Goal: Book appointment/travel/reservation

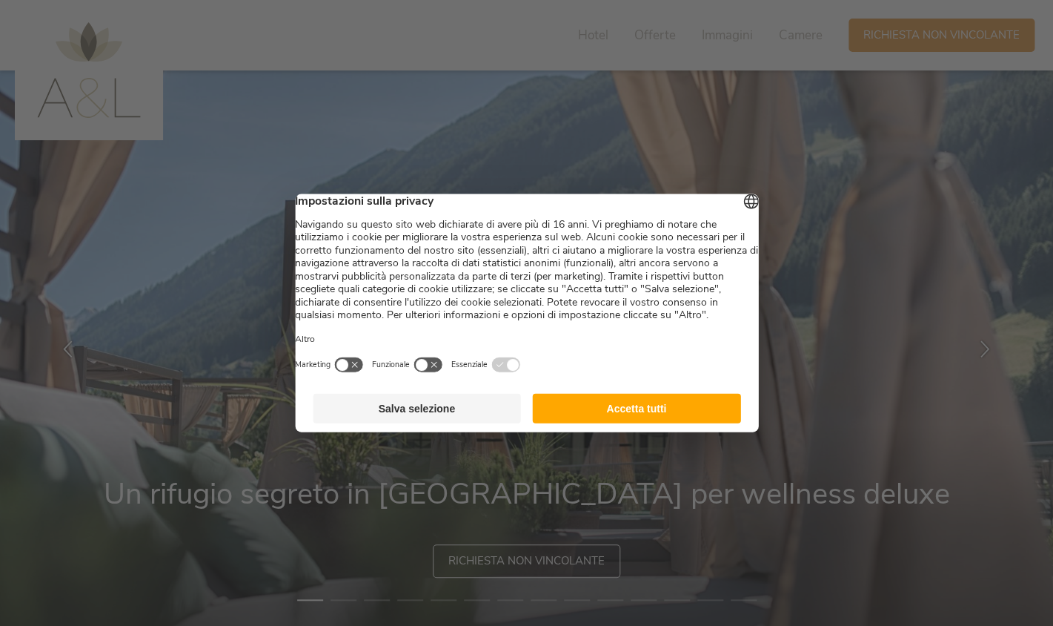
click at [443, 373] on button "button" at bounding box center [428, 365] width 30 height 16
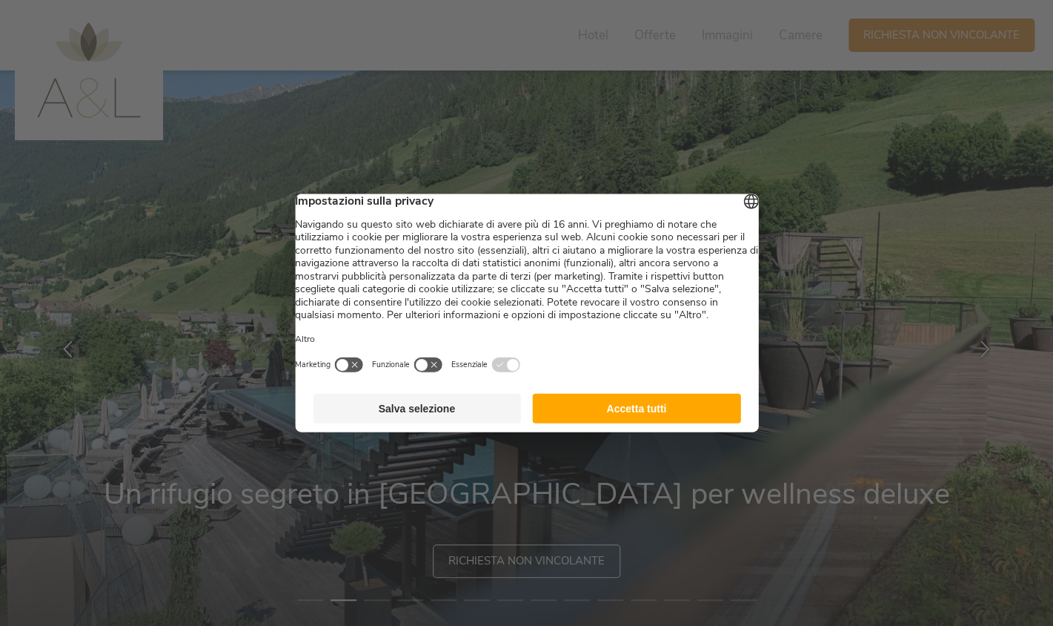
click at [418, 422] on button "Salva selezione" at bounding box center [417, 409] width 208 height 30
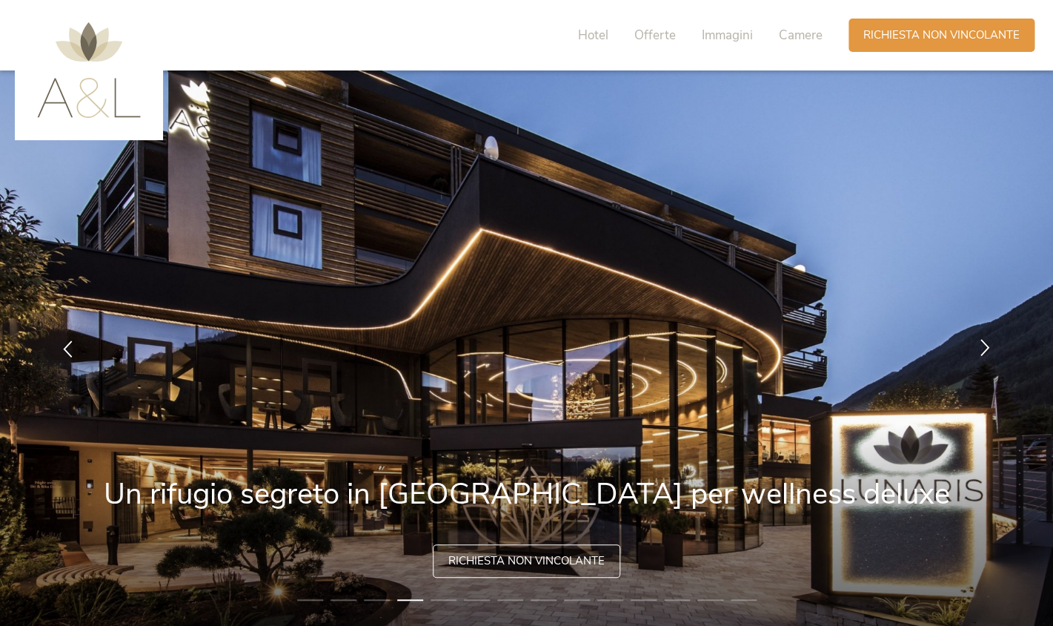
click at [982, 342] on icon at bounding box center [985, 346] width 17 height 17
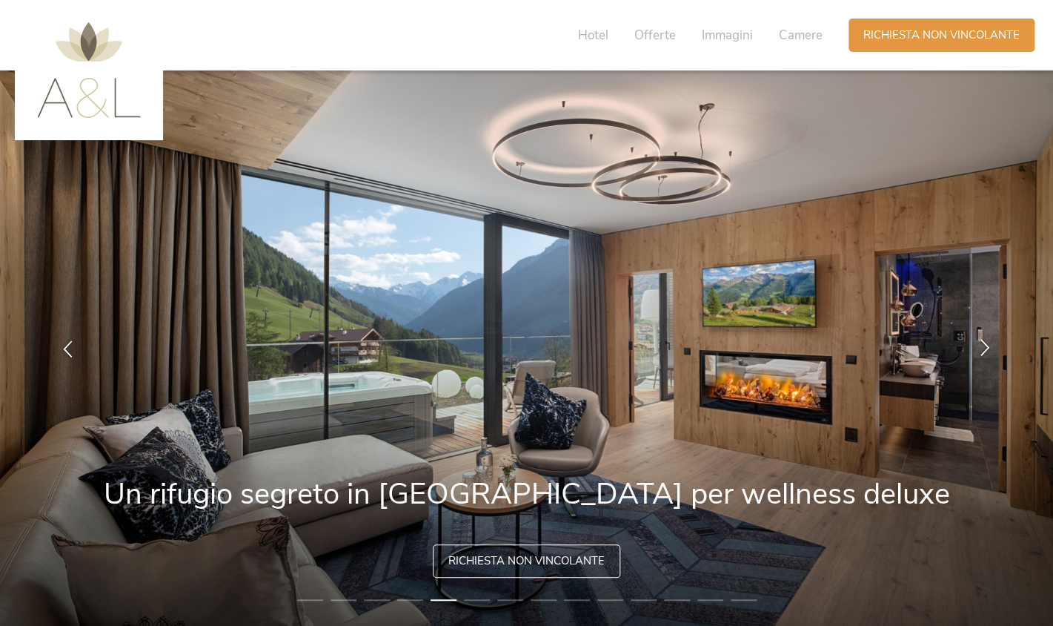
click at [982, 342] on icon at bounding box center [985, 346] width 17 height 17
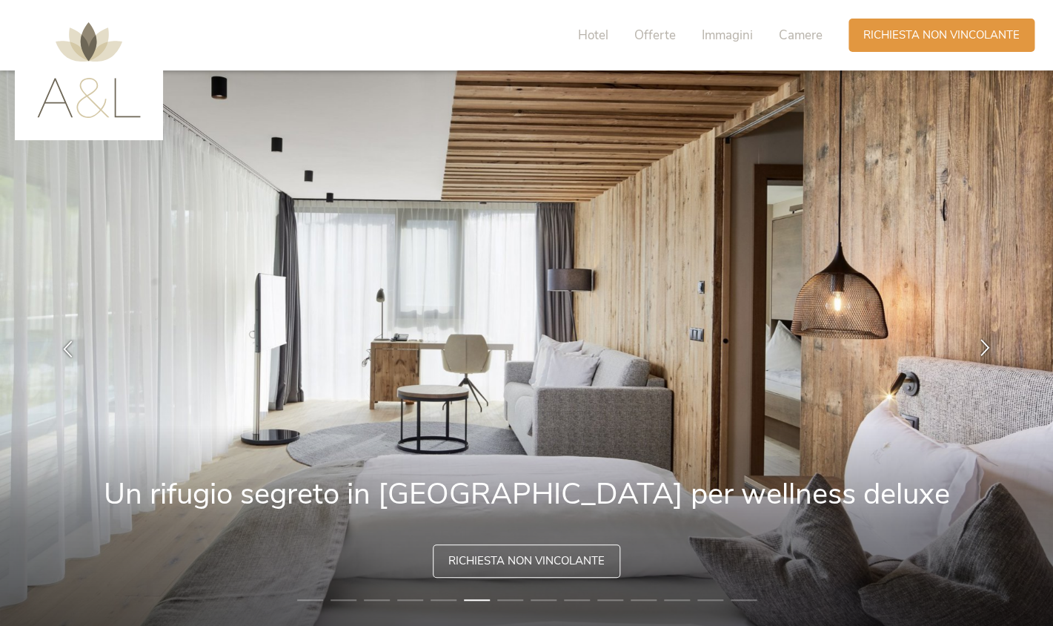
click at [982, 342] on icon at bounding box center [985, 346] width 17 height 17
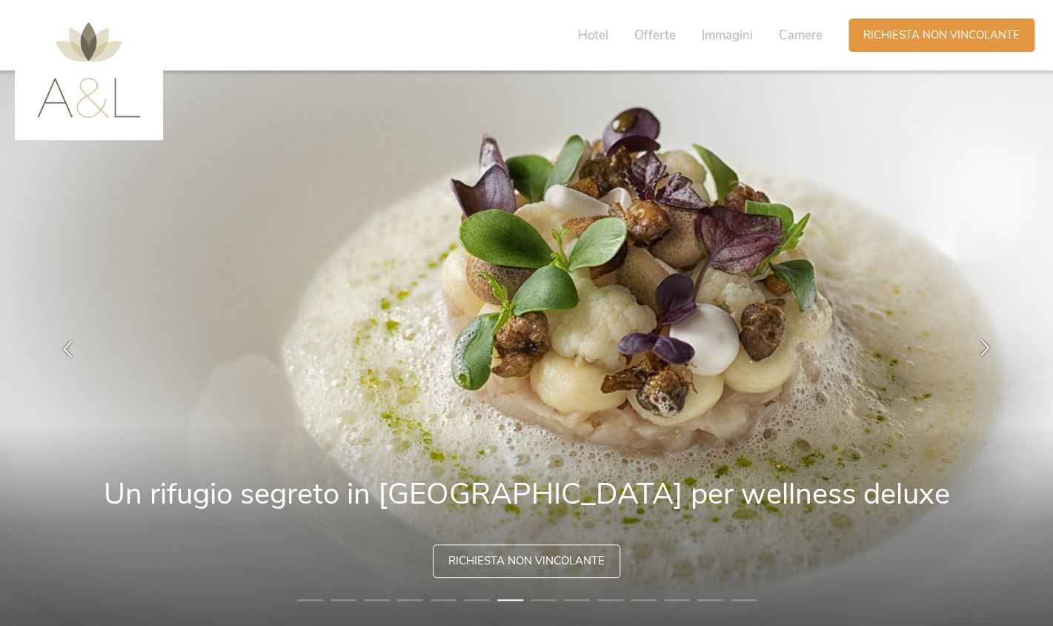
click at [982, 342] on icon at bounding box center [985, 346] width 17 height 17
click at [988, 342] on icon at bounding box center [985, 346] width 17 height 17
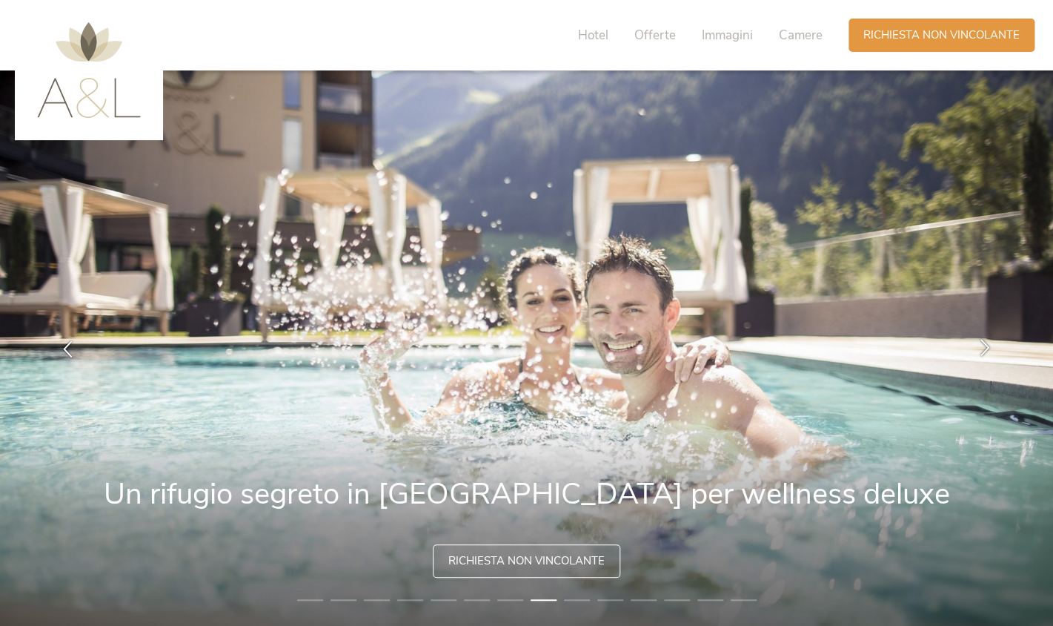
click at [988, 342] on icon at bounding box center [985, 346] width 17 height 17
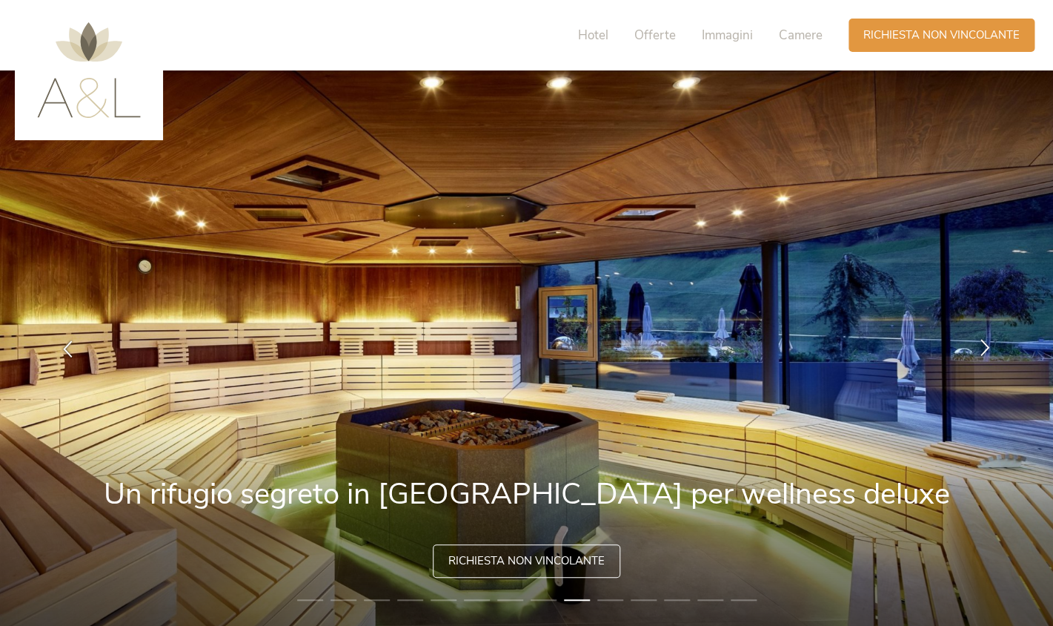
click at [988, 342] on icon at bounding box center [985, 346] width 17 height 17
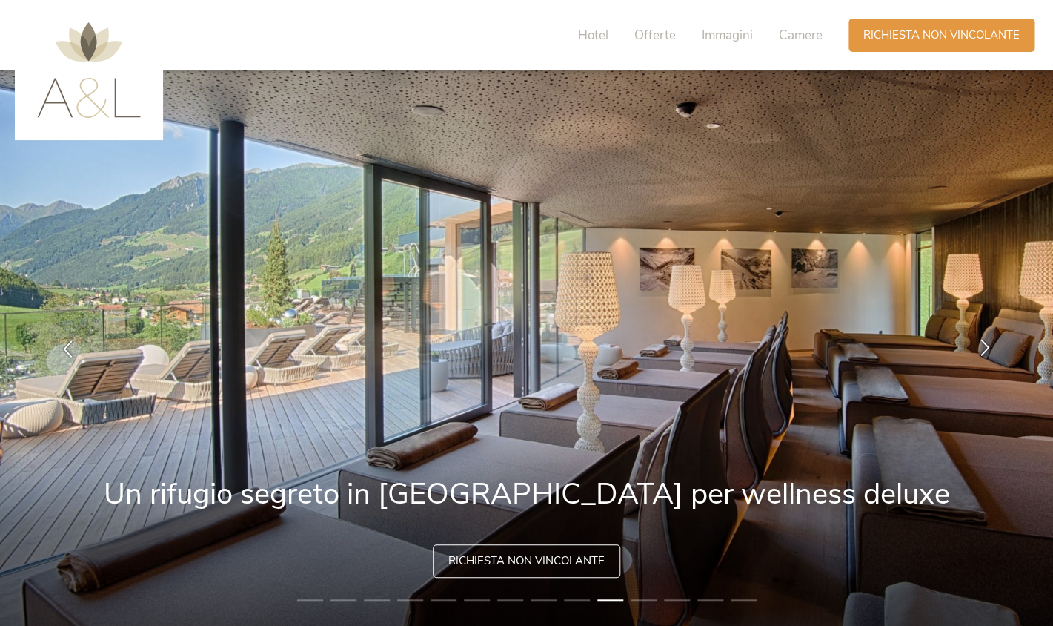
click at [988, 342] on icon at bounding box center [985, 346] width 17 height 17
click at [984, 347] on icon at bounding box center [985, 346] width 17 height 17
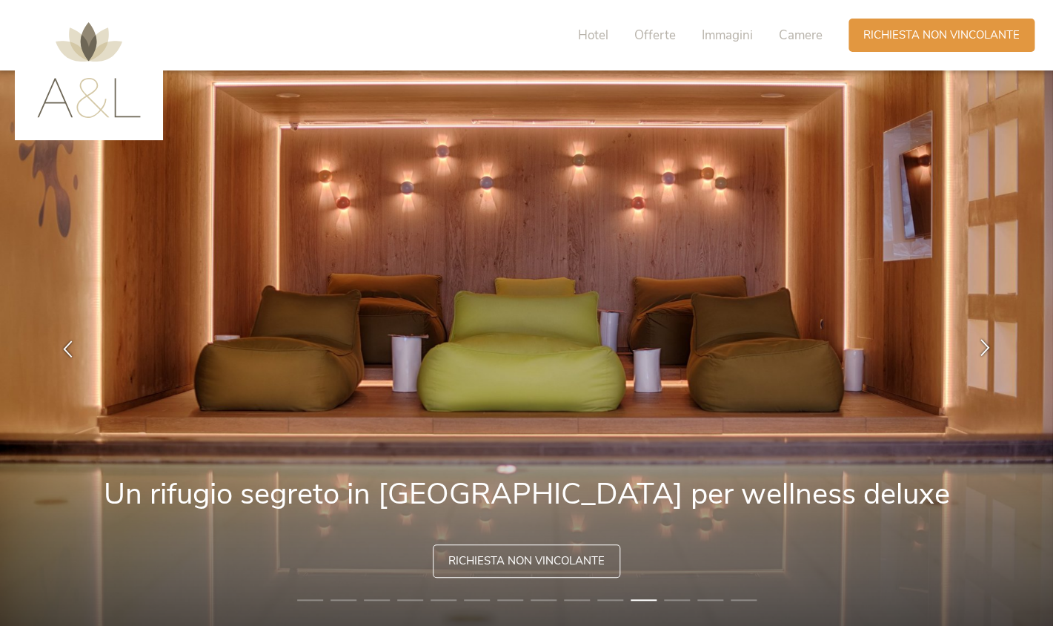
click at [984, 347] on icon at bounding box center [985, 346] width 17 height 17
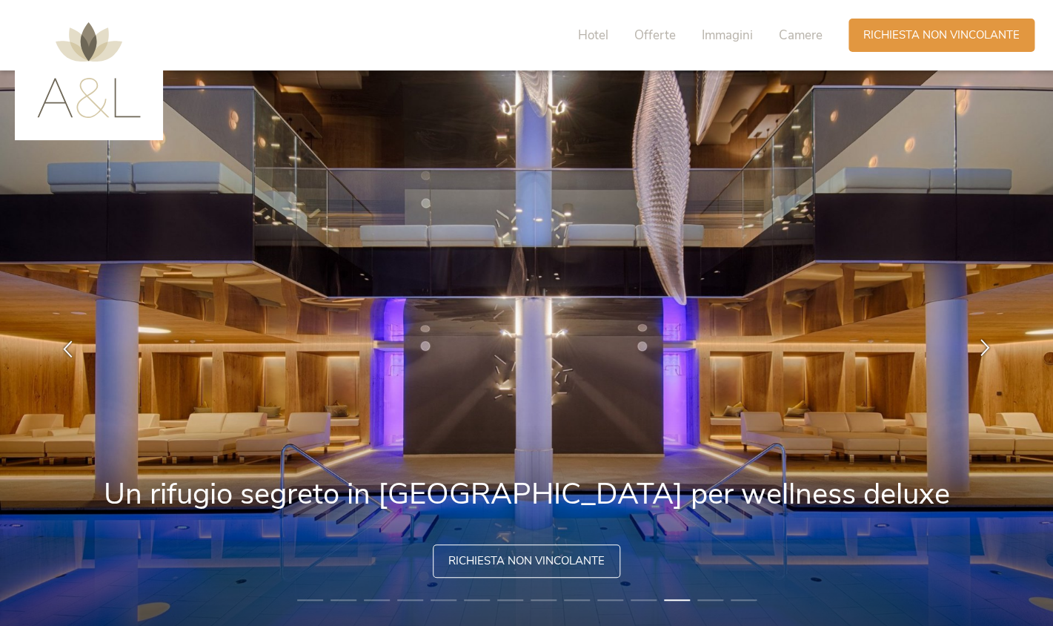
click at [984, 347] on icon at bounding box center [985, 346] width 17 height 17
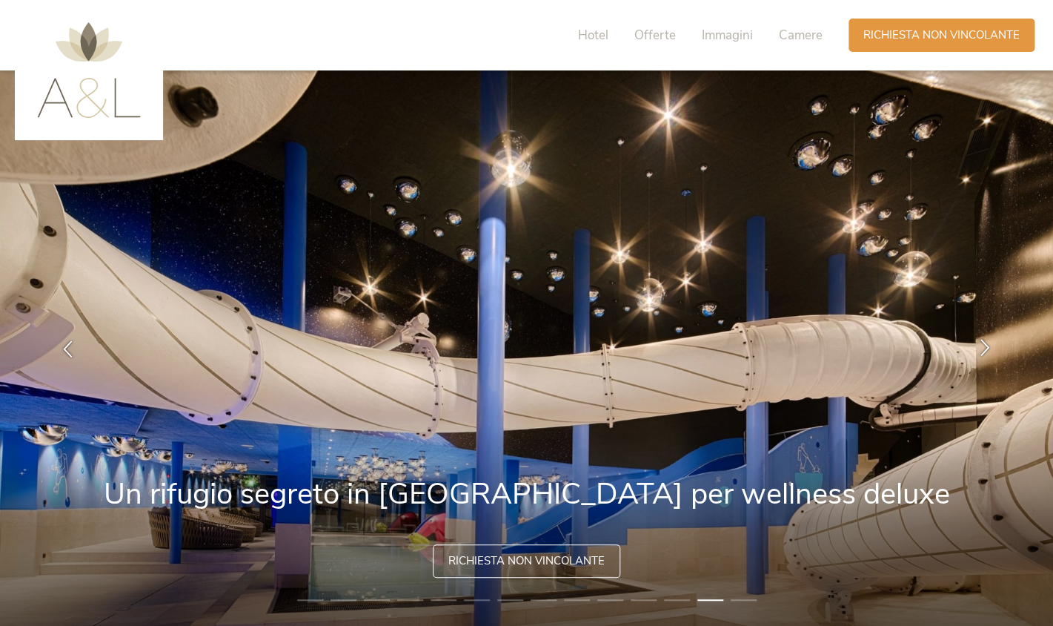
click at [984, 347] on icon at bounding box center [985, 346] width 17 height 17
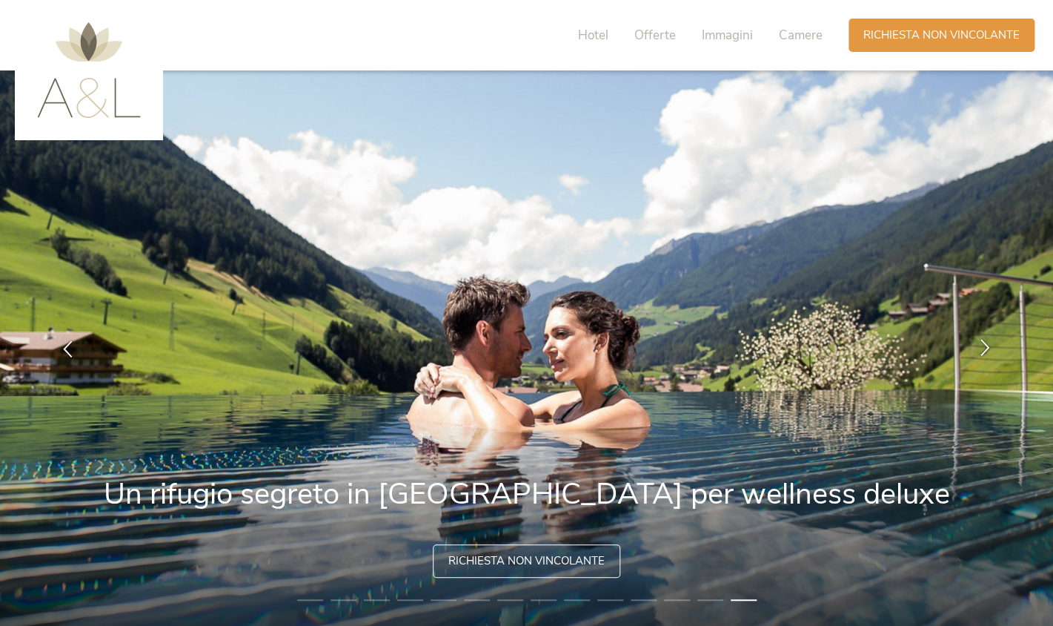
click at [984, 347] on icon at bounding box center [985, 346] width 17 height 17
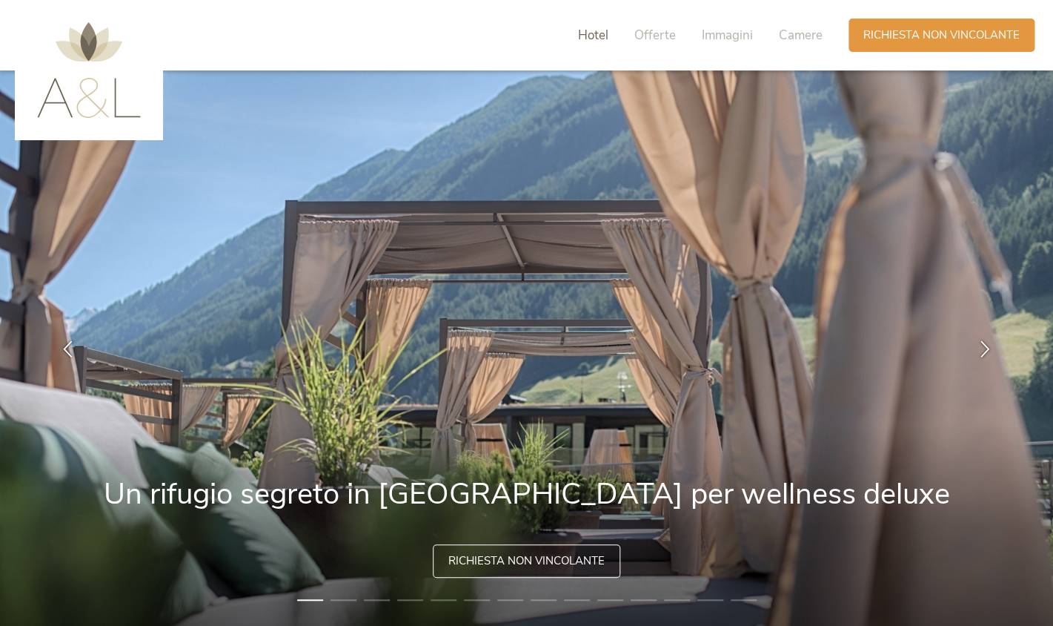
click at [594, 32] on span "Hotel" at bounding box center [593, 35] width 30 height 17
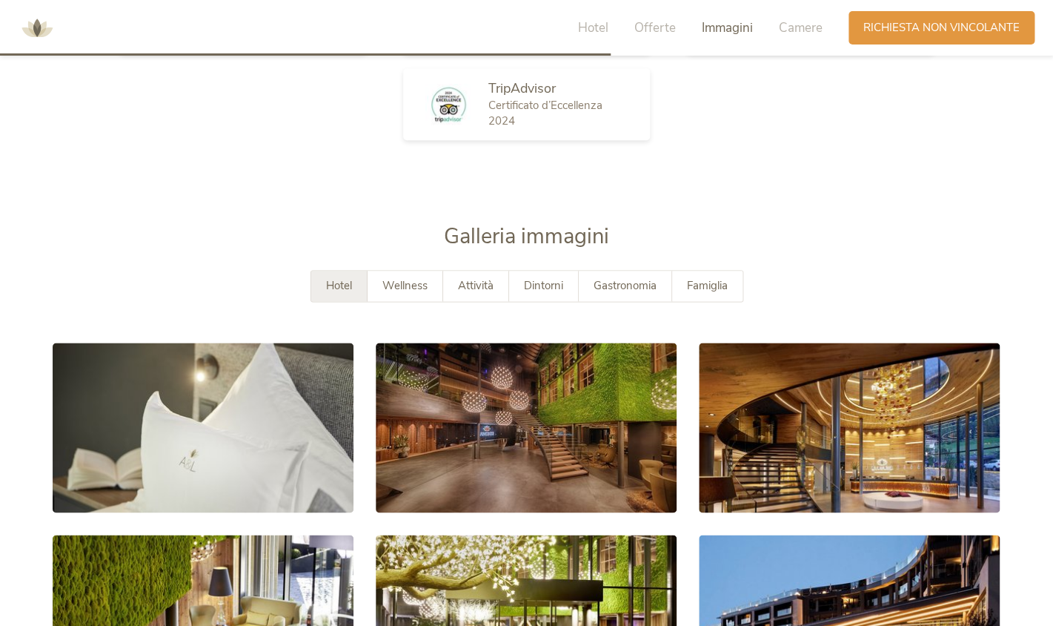
scroll to position [2652, 0]
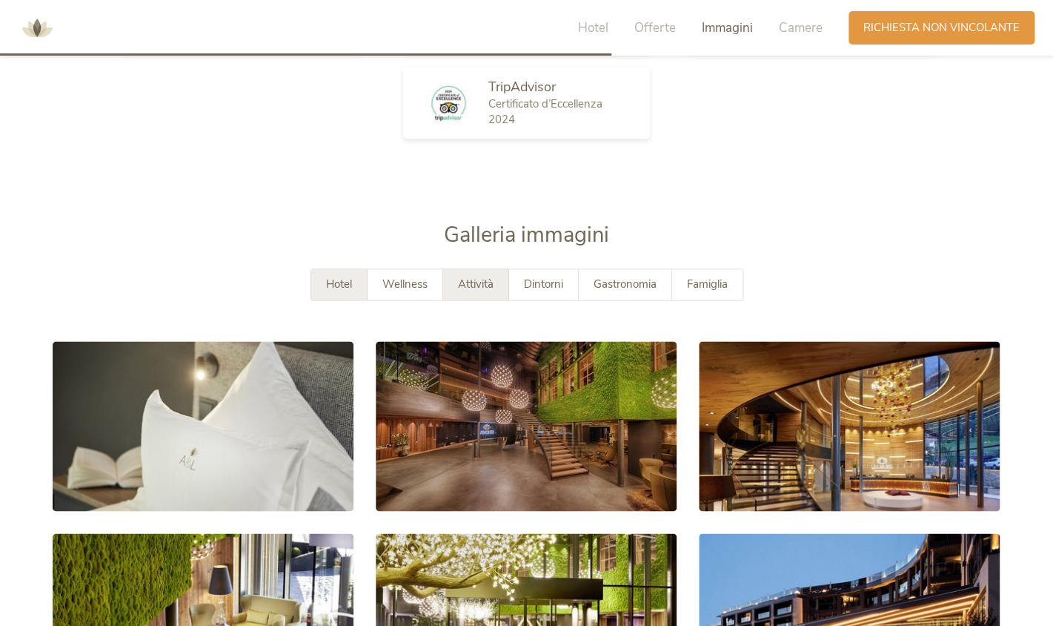
click at [464, 276] on span "Attività" at bounding box center [476, 283] width 36 height 15
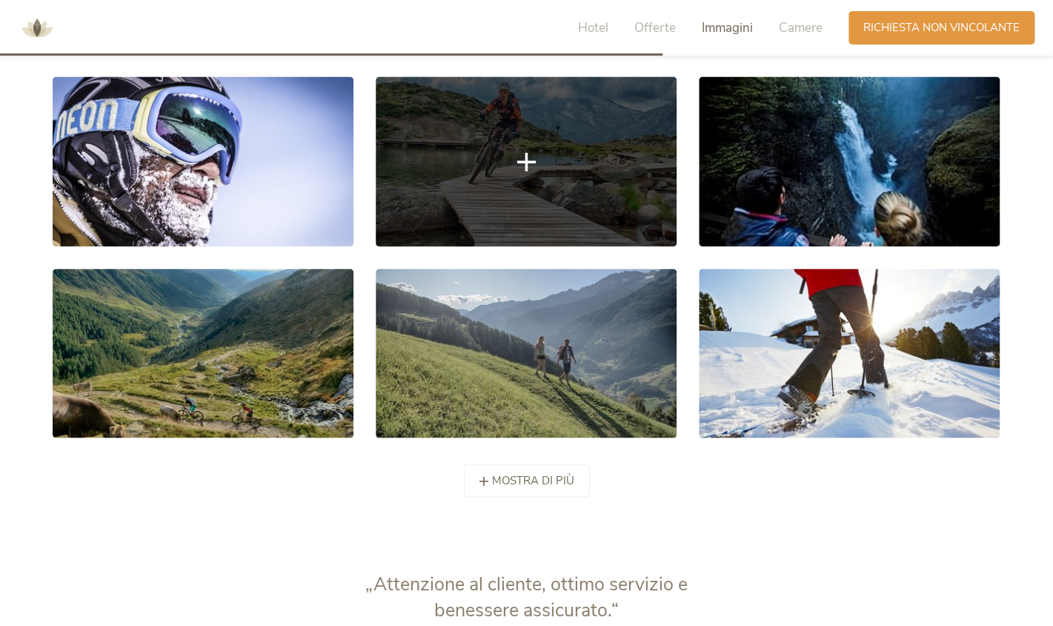
scroll to position [2896, 0]
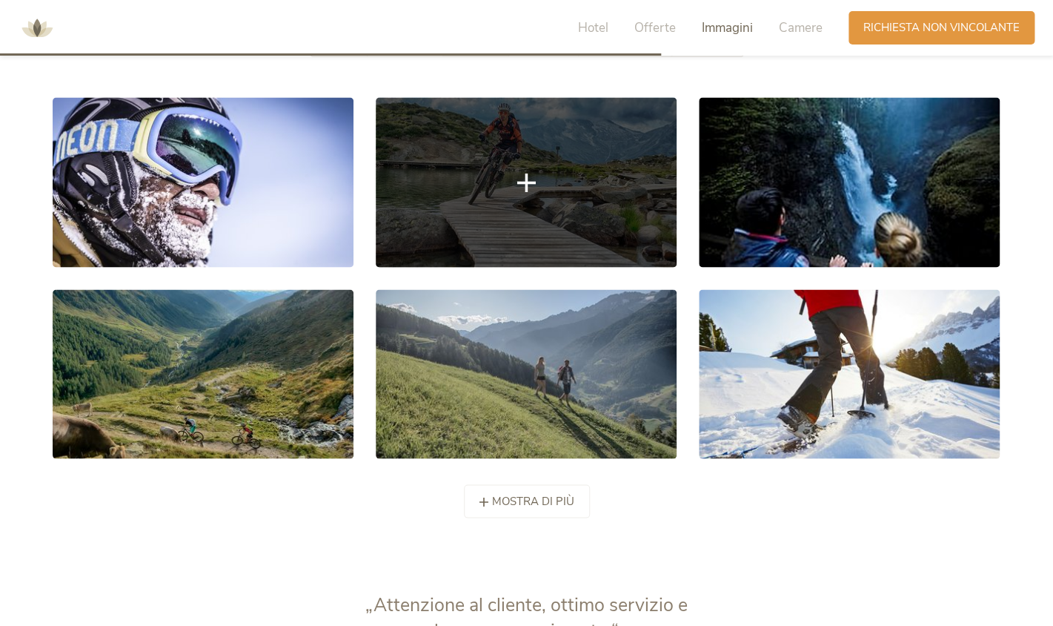
click at [485, 170] on link at bounding box center [526, 181] width 301 height 169
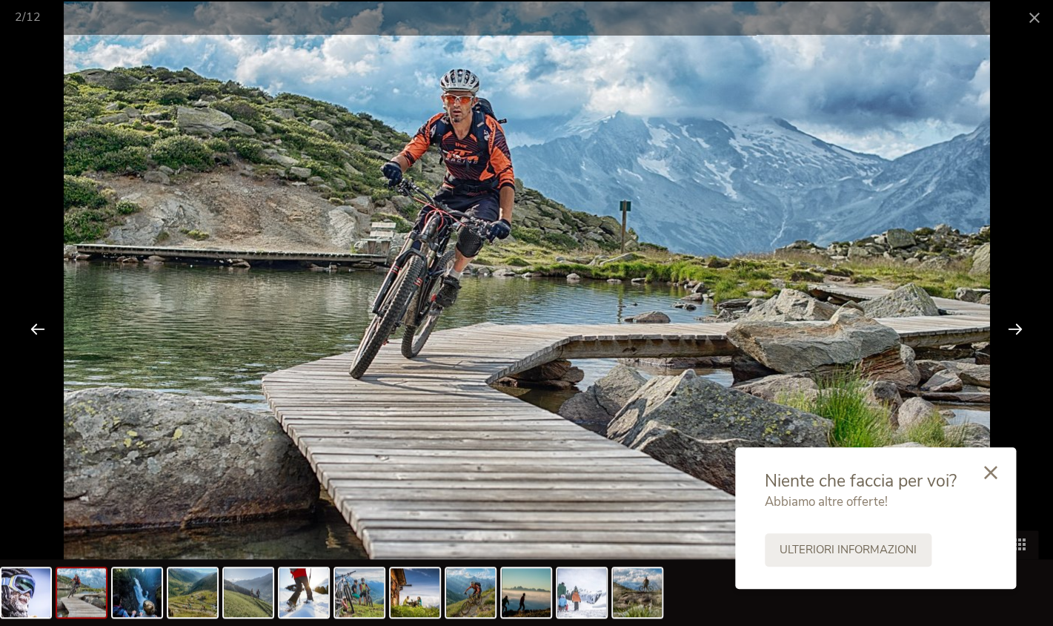
click at [1018, 331] on div at bounding box center [1015, 328] width 46 height 46
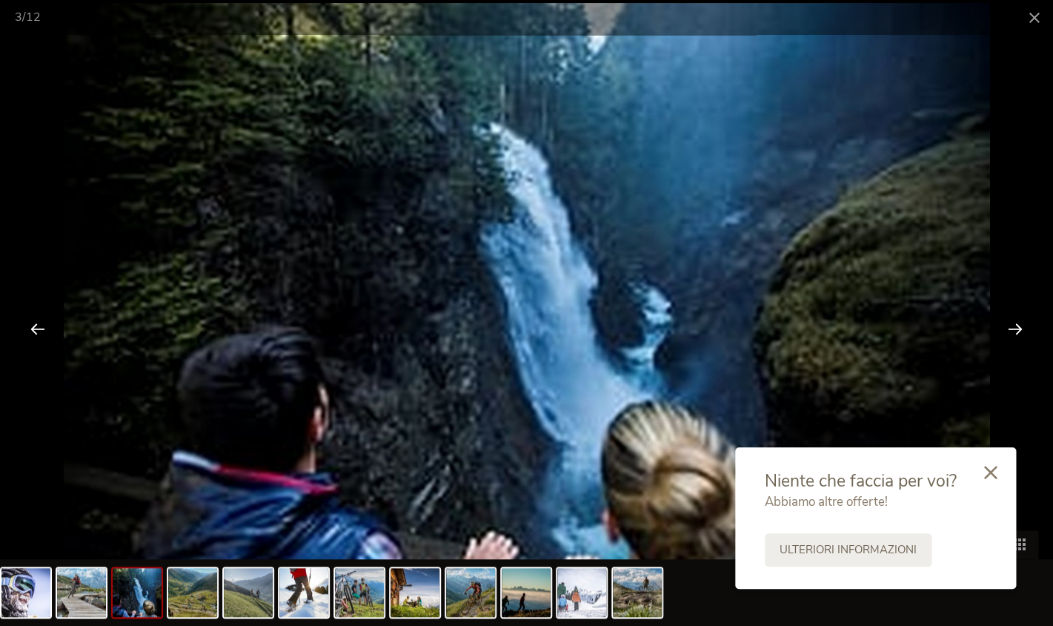
click at [1018, 331] on div at bounding box center [1015, 328] width 46 height 46
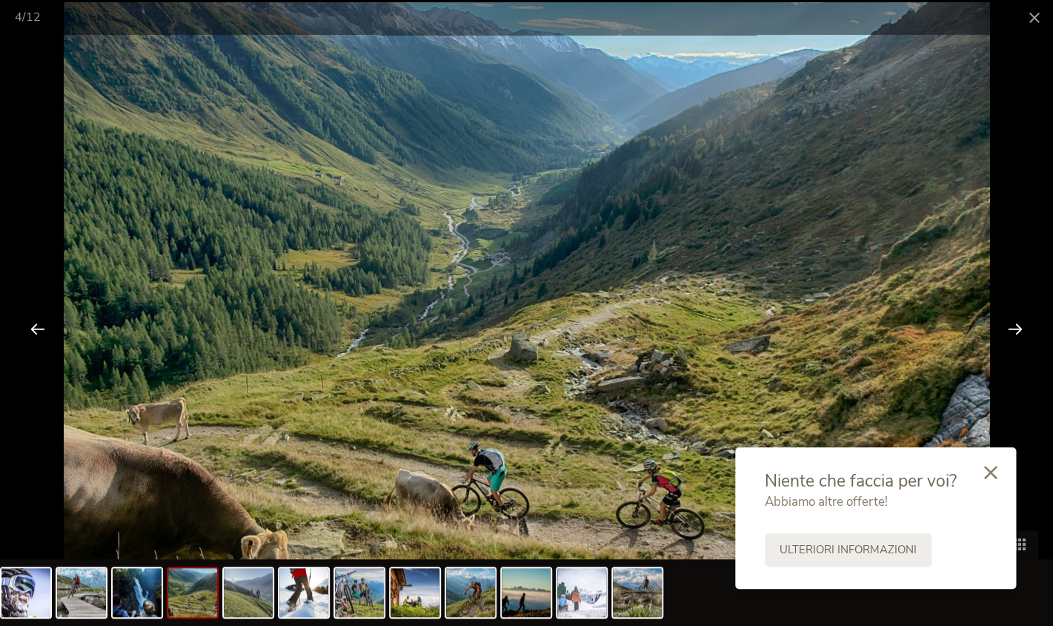
click at [1018, 331] on div at bounding box center [1015, 328] width 46 height 46
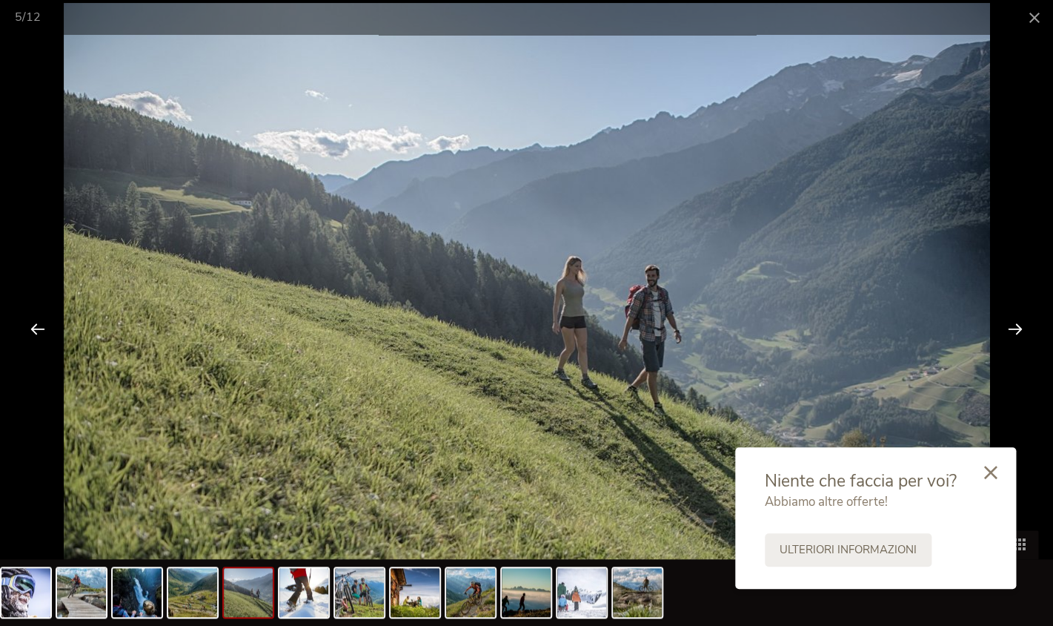
click at [1017, 328] on div at bounding box center [1015, 328] width 46 height 46
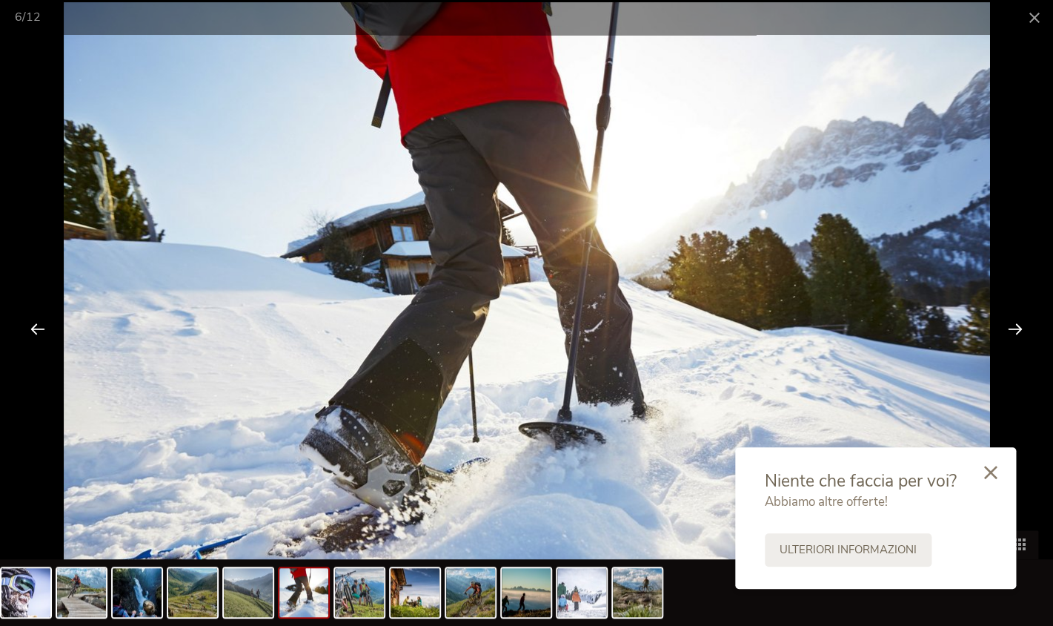
click at [1017, 328] on div at bounding box center [1015, 328] width 46 height 46
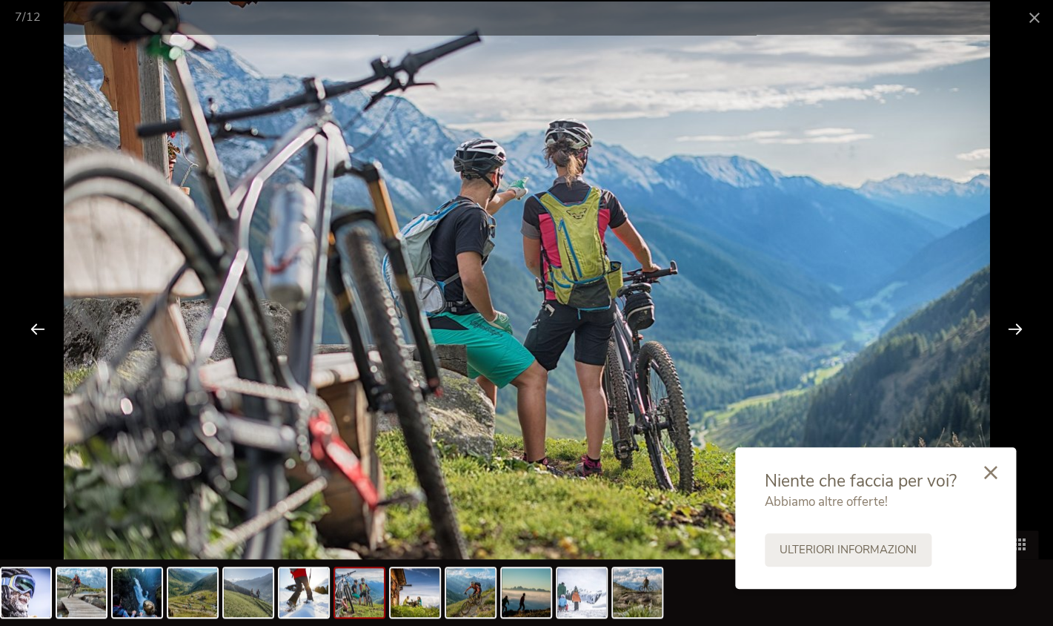
click at [1017, 328] on div at bounding box center [1015, 328] width 46 height 46
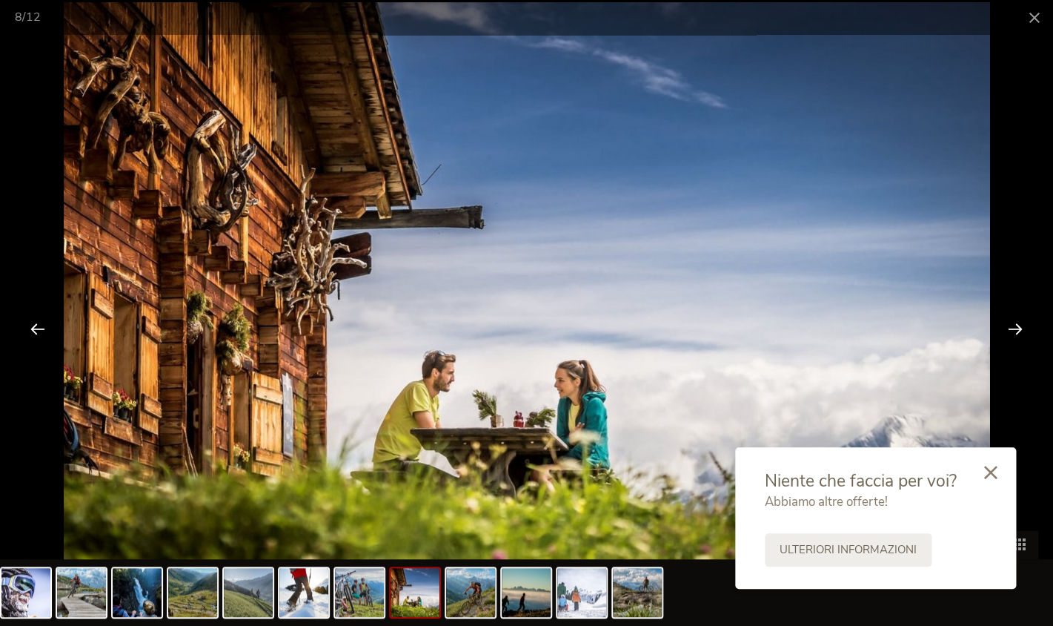
click at [1017, 328] on div at bounding box center [1015, 328] width 46 height 46
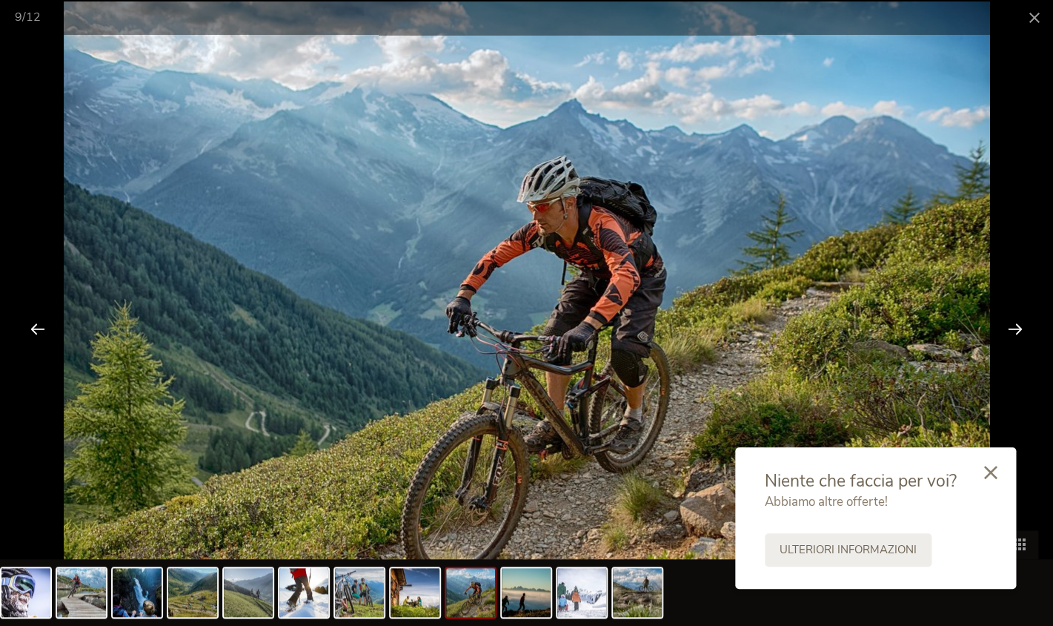
click at [1017, 328] on div at bounding box center [1015, 328] width 46 height 46
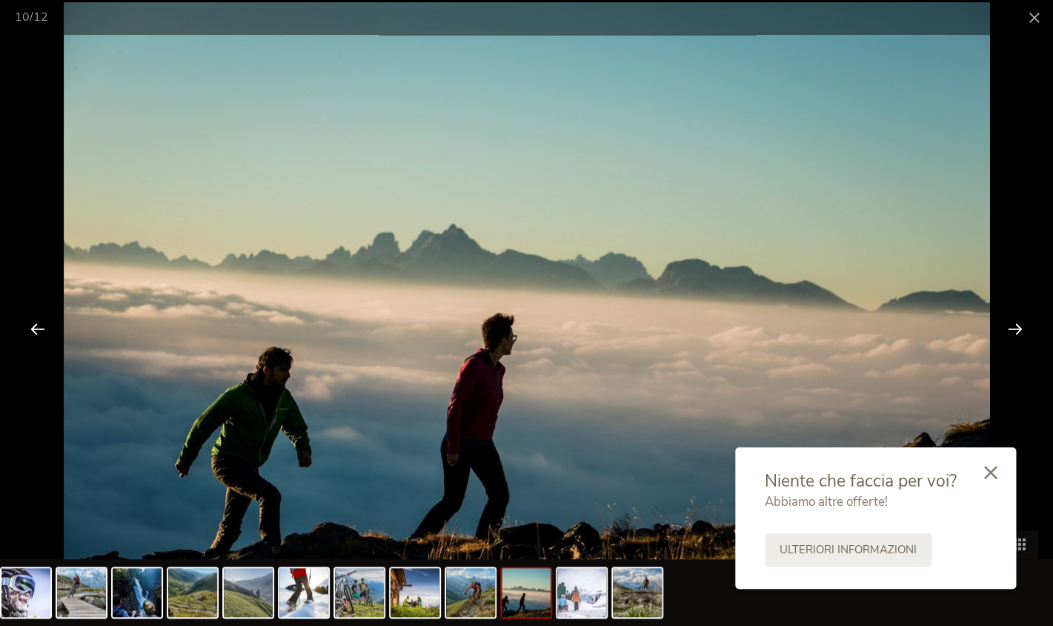
click at [1017, 328] on div at bounding box center [1015, 328] width 46 height 46
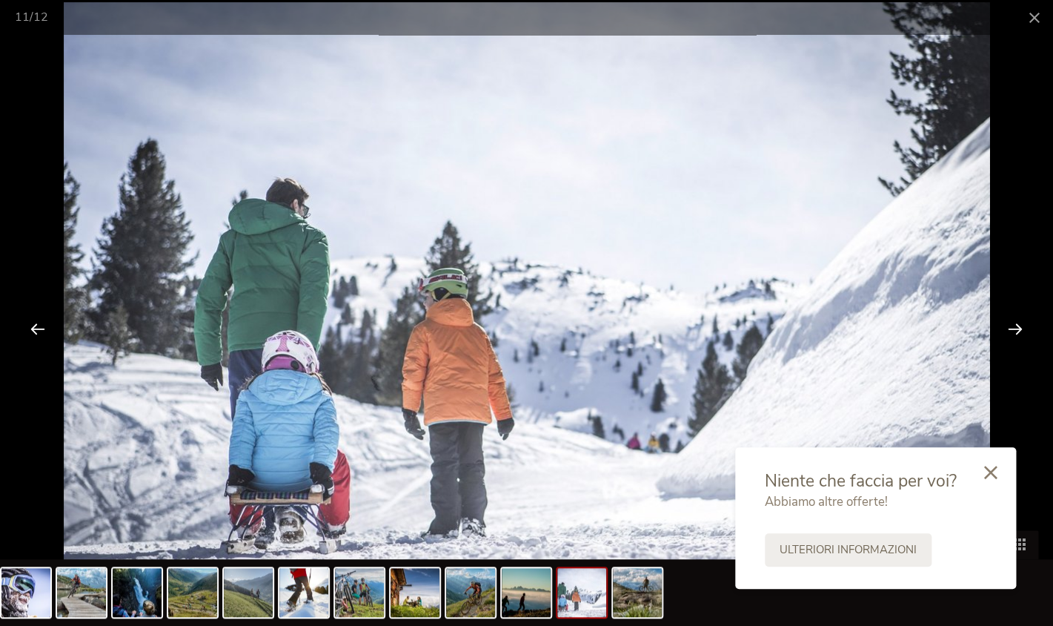
click at [1017, 328] on div at bounding box center [1015, 328] width 46 height 46
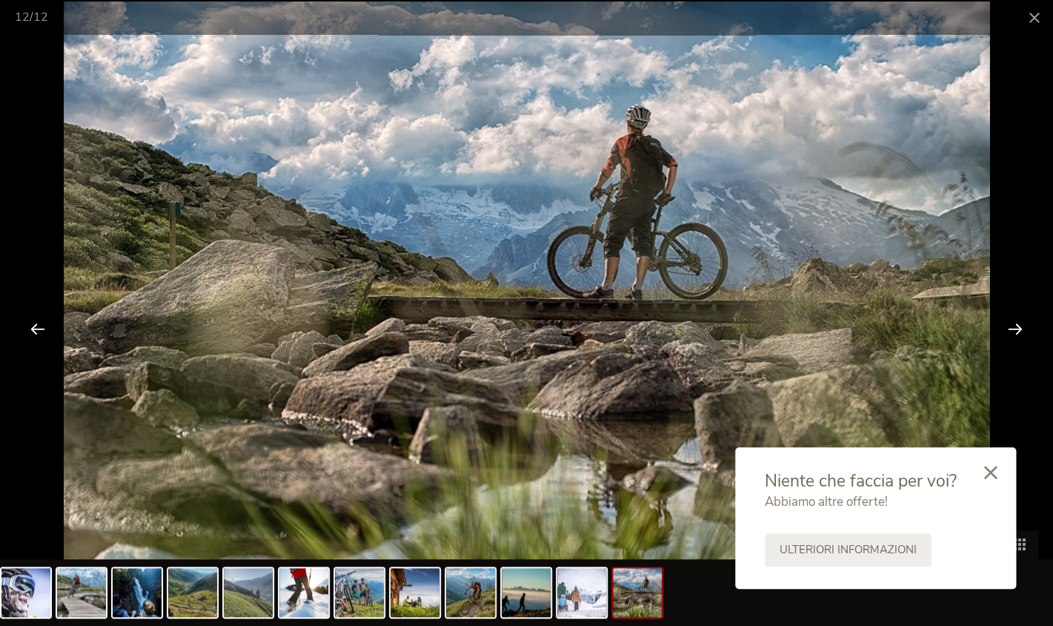
click at [1017, 328] on div at bounding box center [1015, 328] width 46 height 46
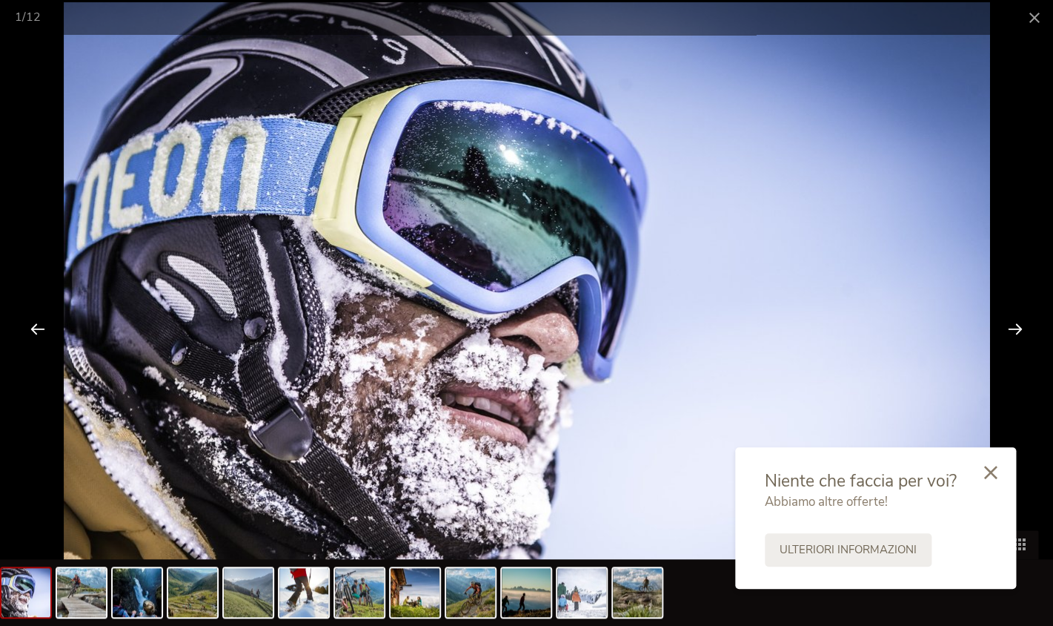
click at [1017, 328] on div at bounding box center [1015, 328] width 46 height 46
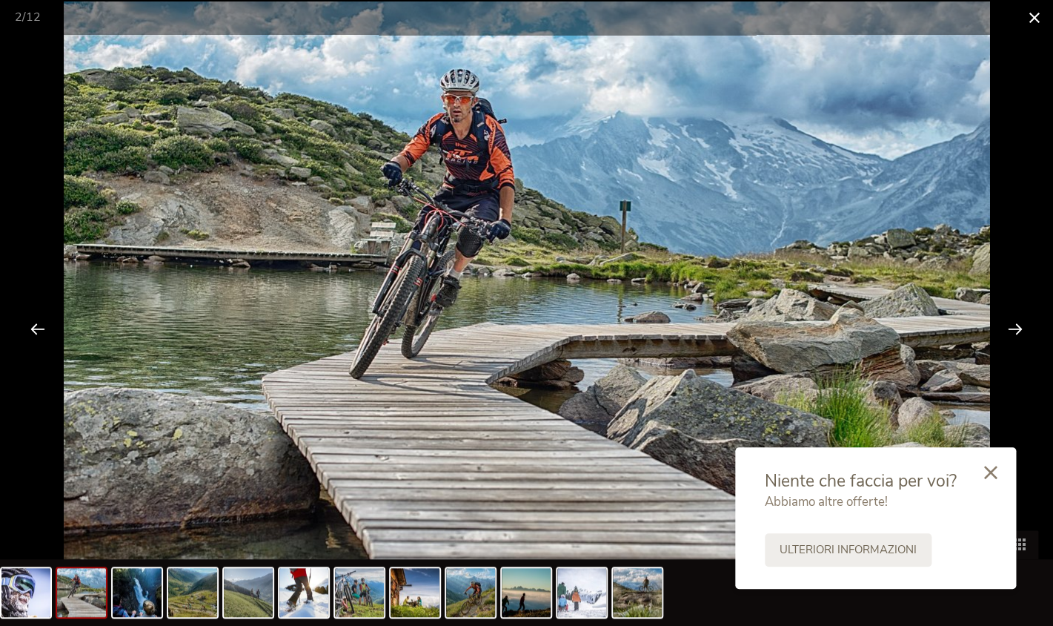
click at [1033, 19] on span at bounding box center [1034, 17] width 37 height 35
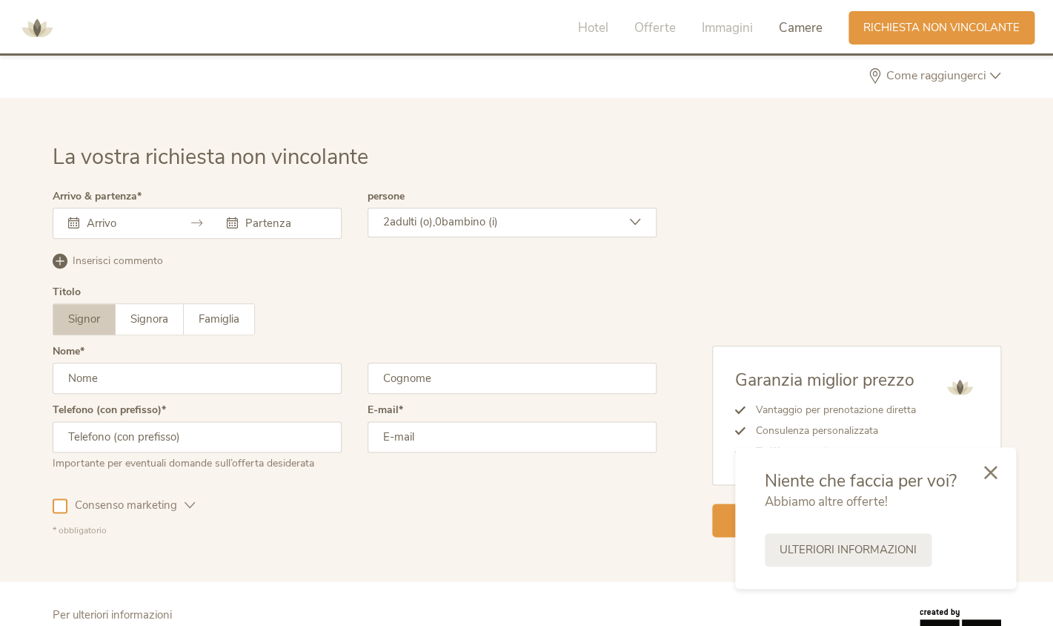
scroll to position [4616, 0]
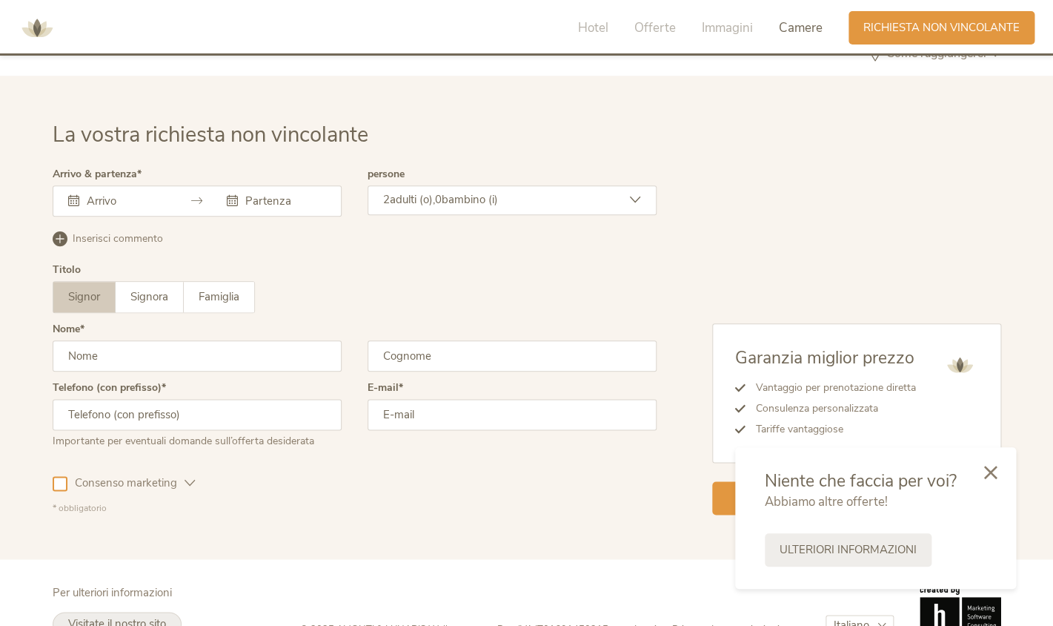
click at [150, 616] on span "Visitate il nostro sito" at bounding box center [117, 623] width 98 height 15
